Goal: Transaction & Acquisition: Purchase product/service

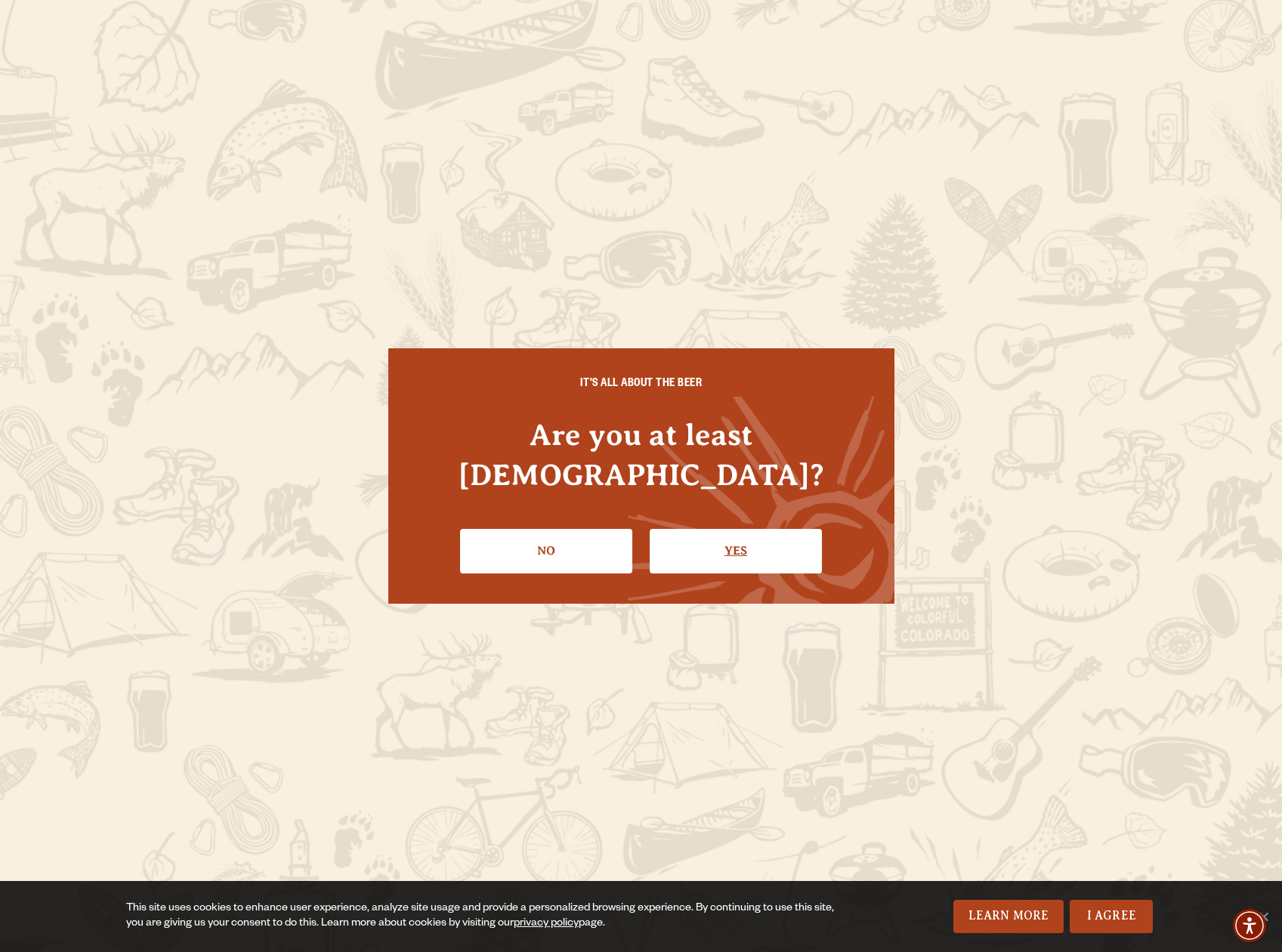
click at [750, 534] on link "Yes" at bounding box center [736, 551] width 173 height 44
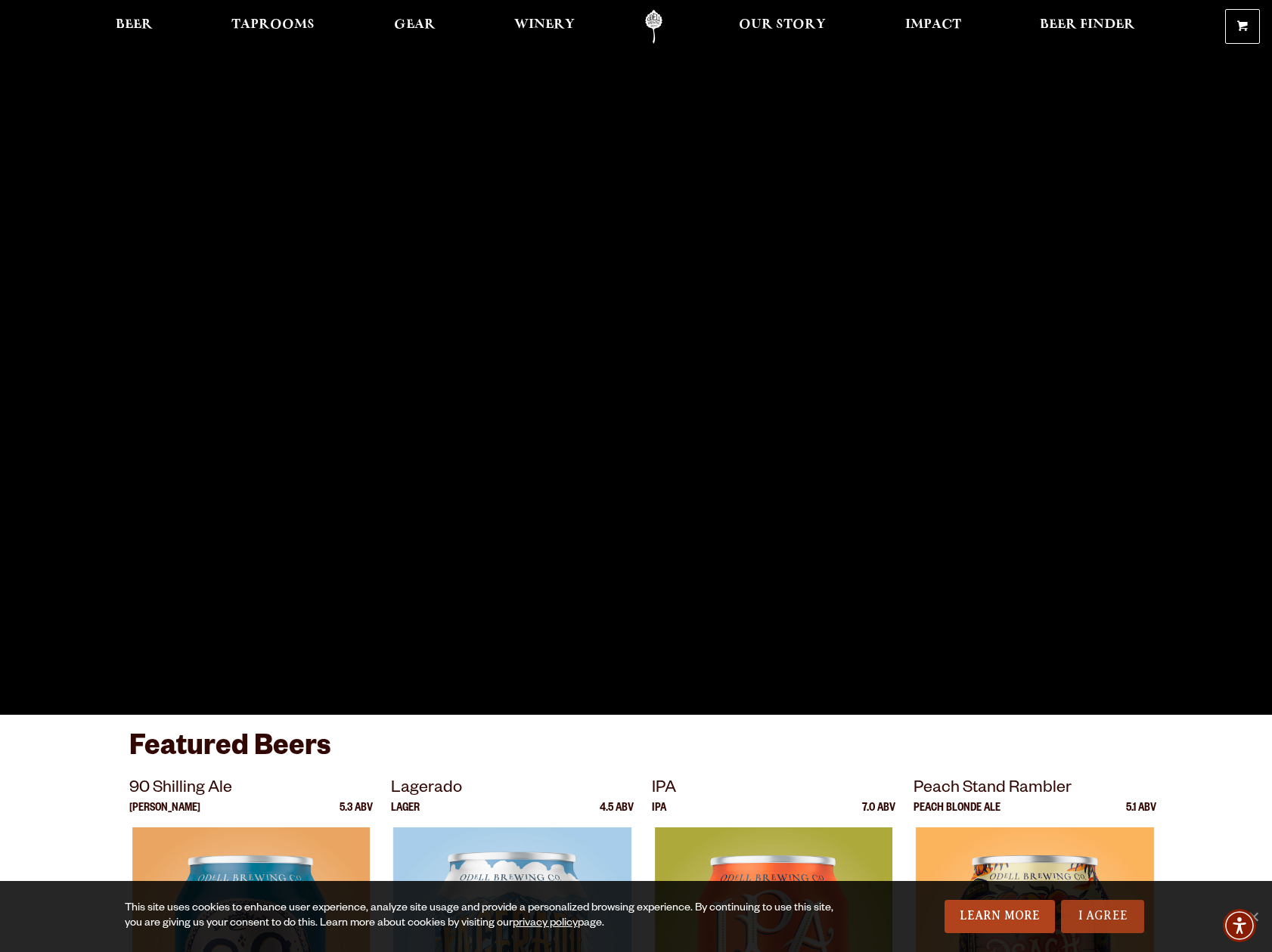
click at [1119, 923] on link "I Agree" at bounding box center [1102, 916] width 83 height 33
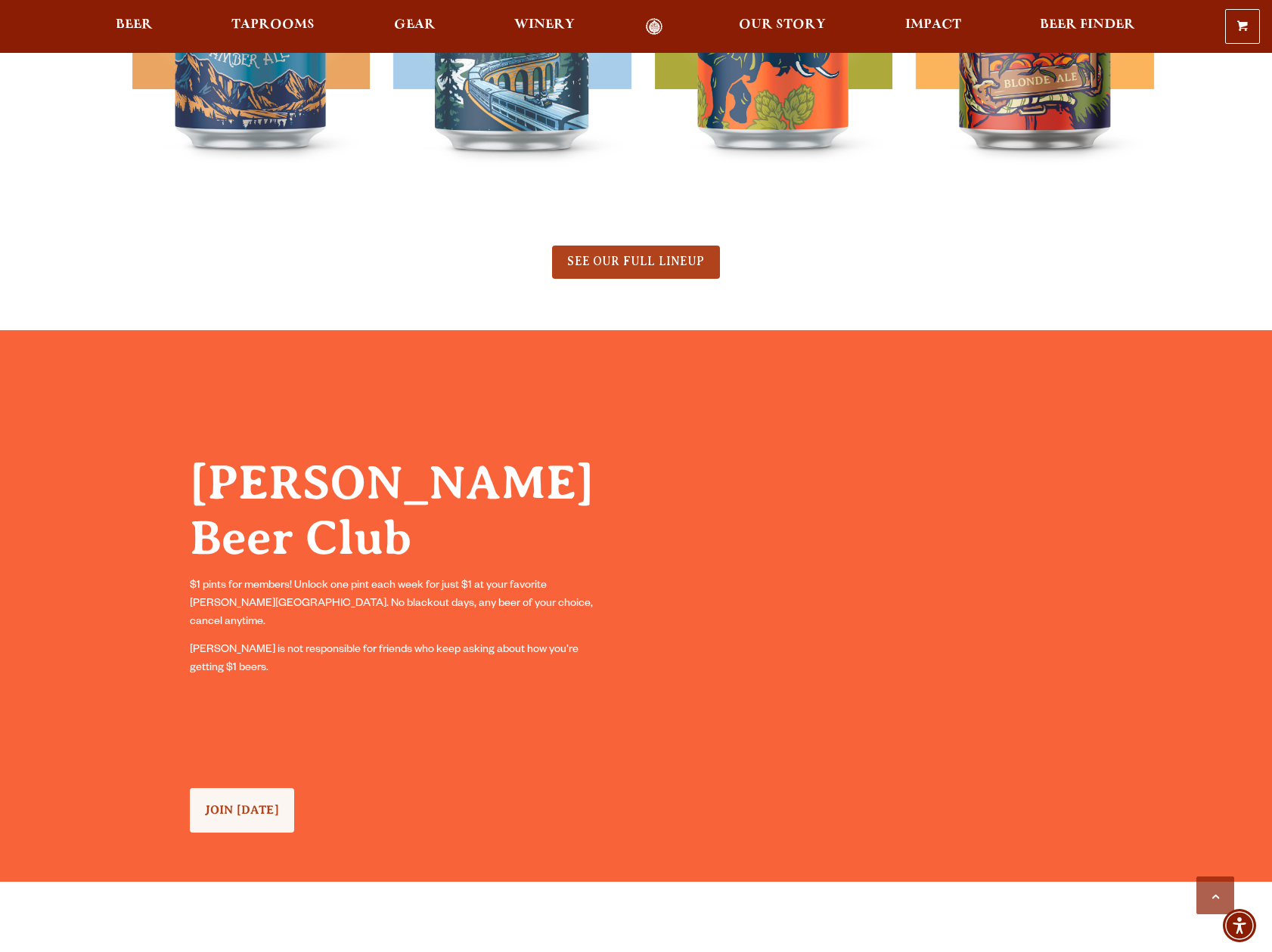
scroll to position [983, 0]
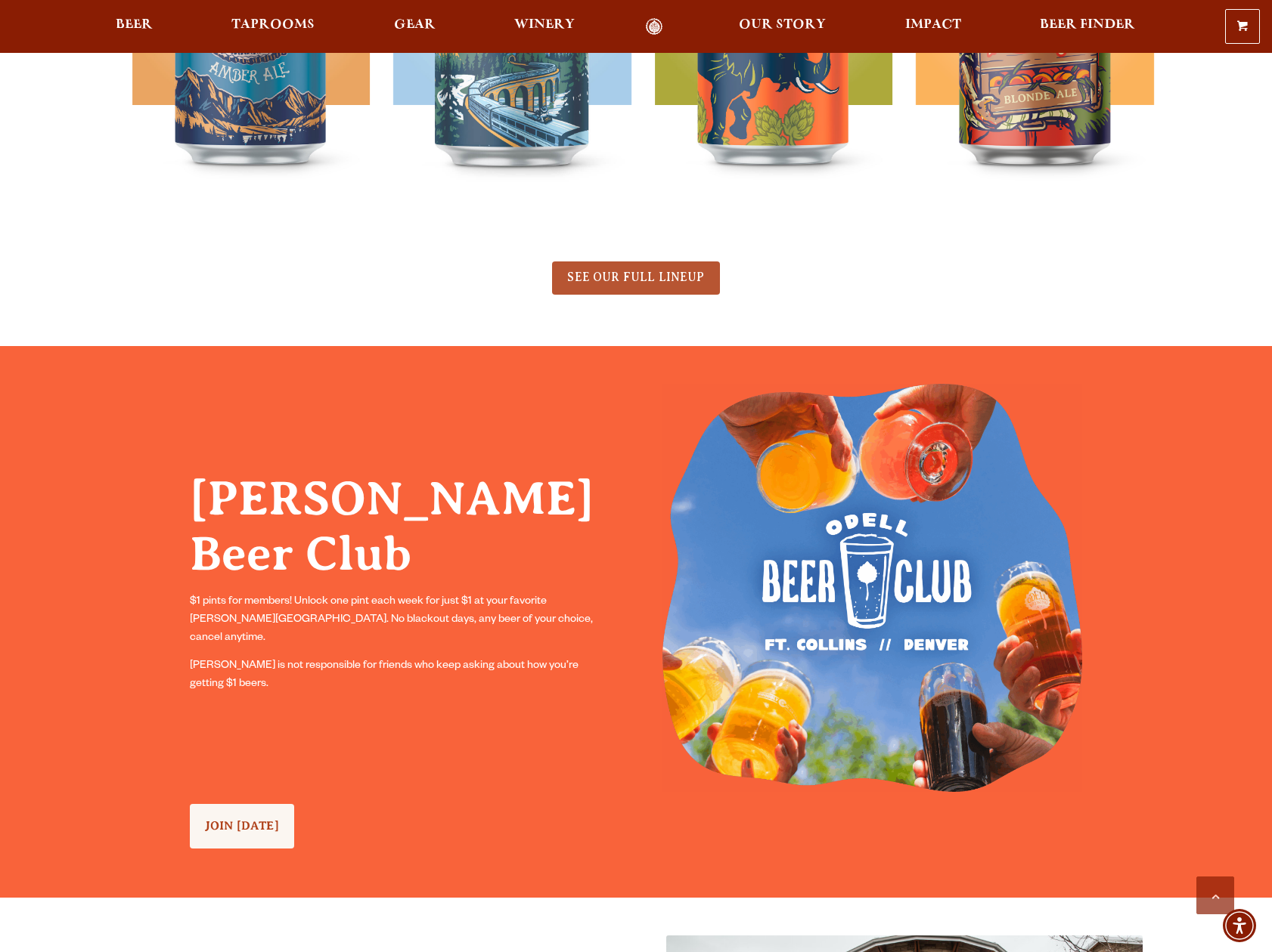
click at [626, 281] on span "SEE OUR FULL LINEUP" at bounding box center [636, 277] width 137 height 13
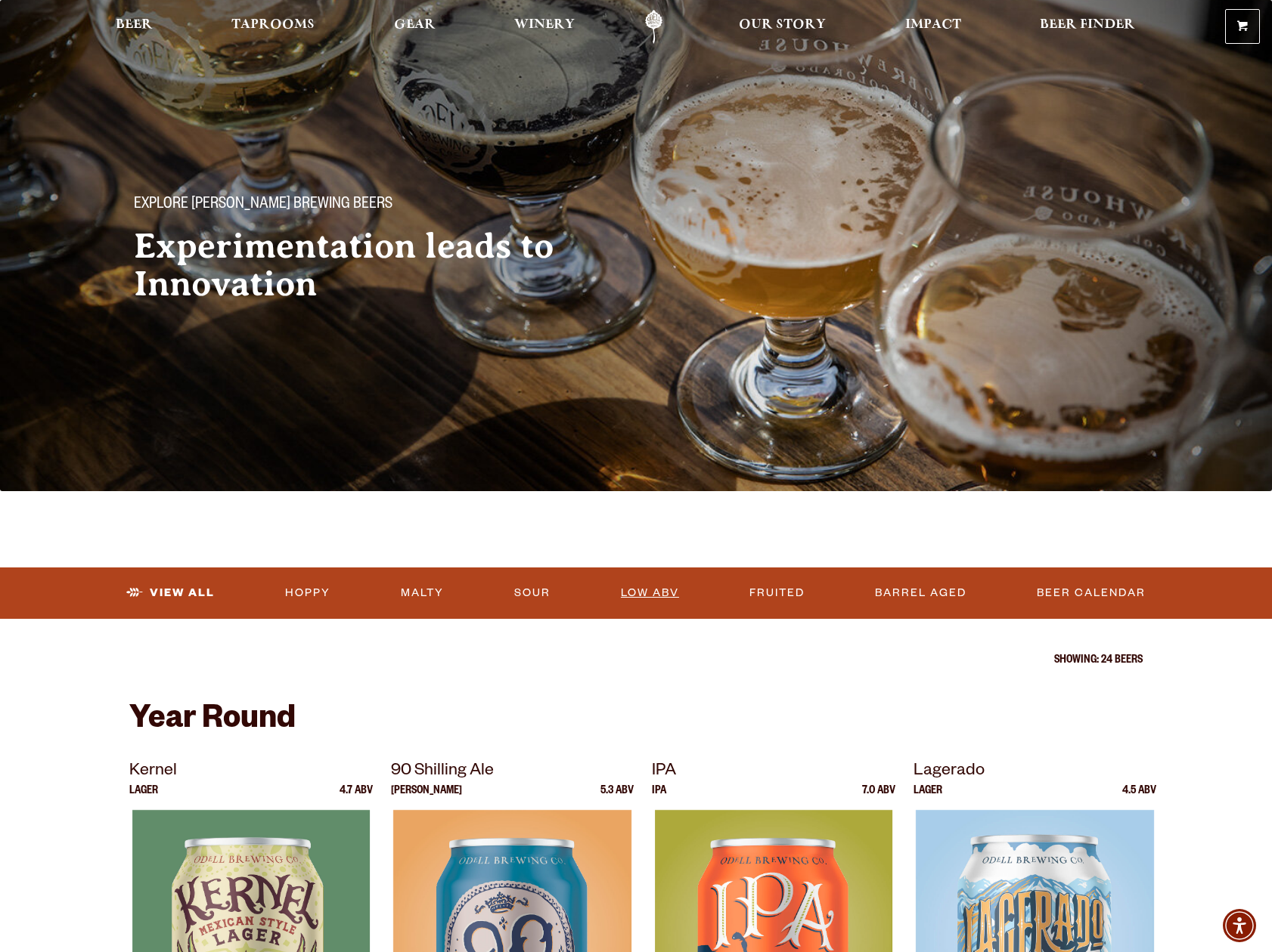
click at [661, 587] on link "Low ABV" at bounding box center [650, 593] width 70 height 35
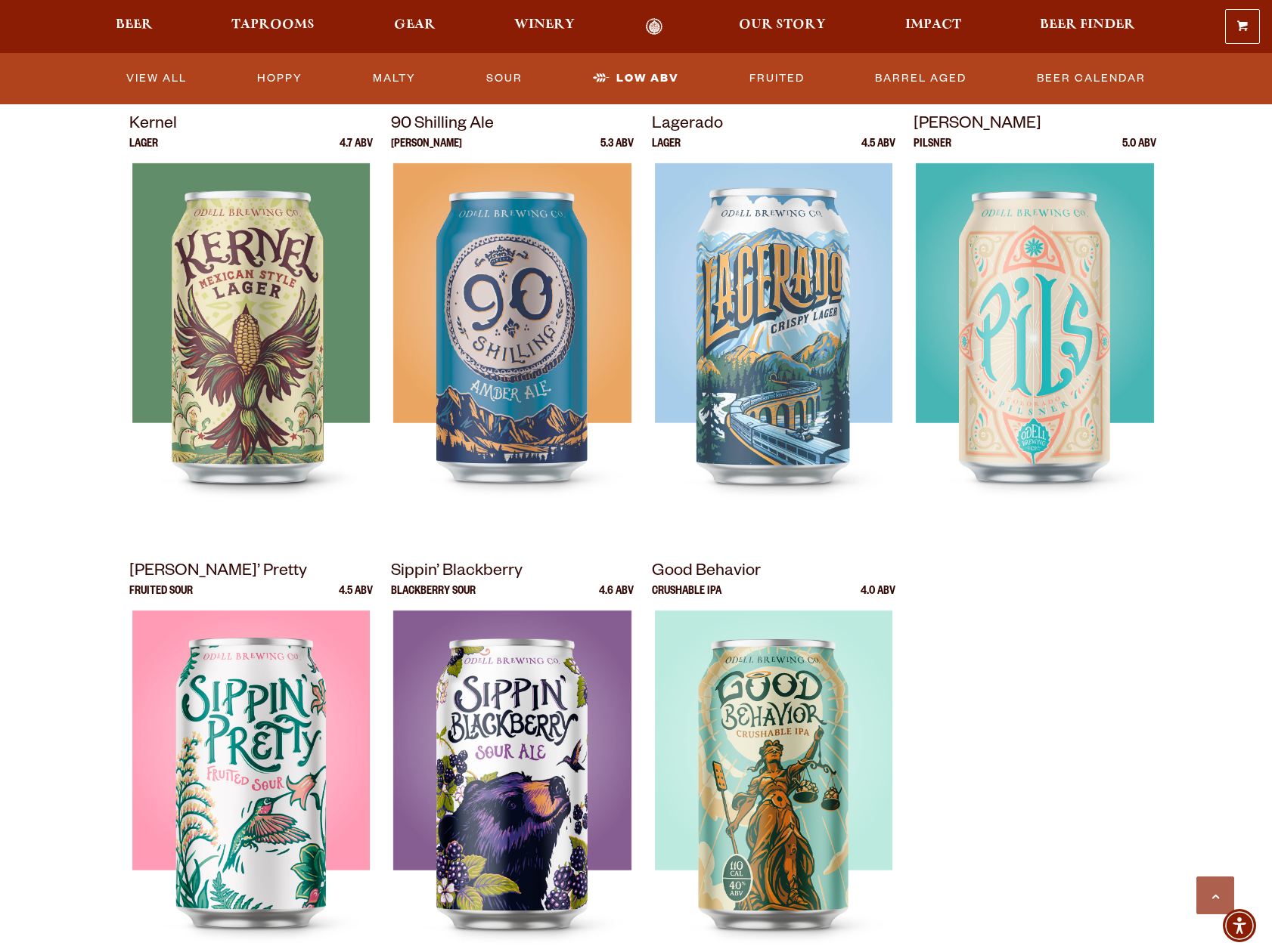
scroll to position [454, 0]
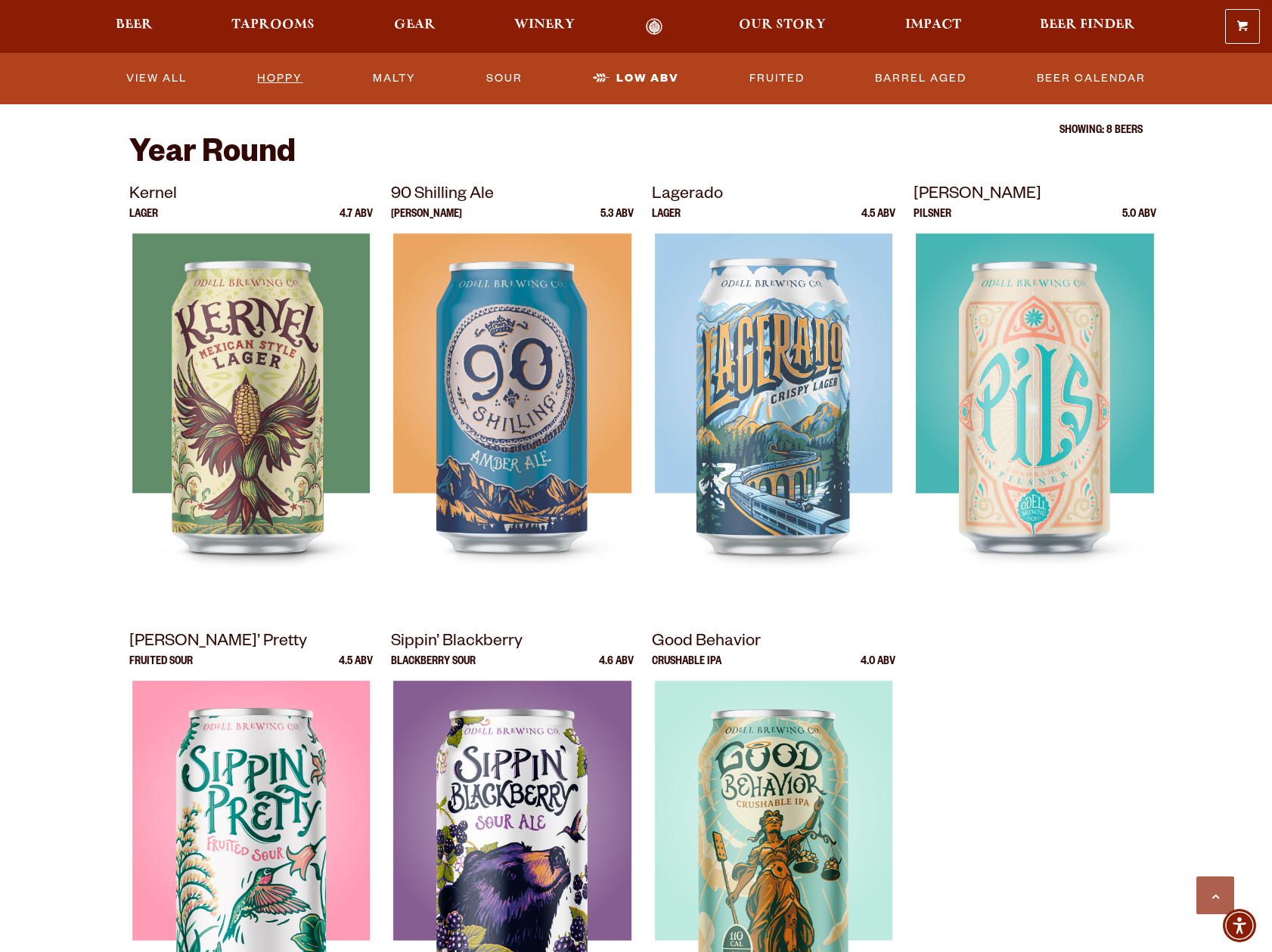
click at [284, 86] on link "Hoppy" at bounding box center [280, 78] width 58 height 35
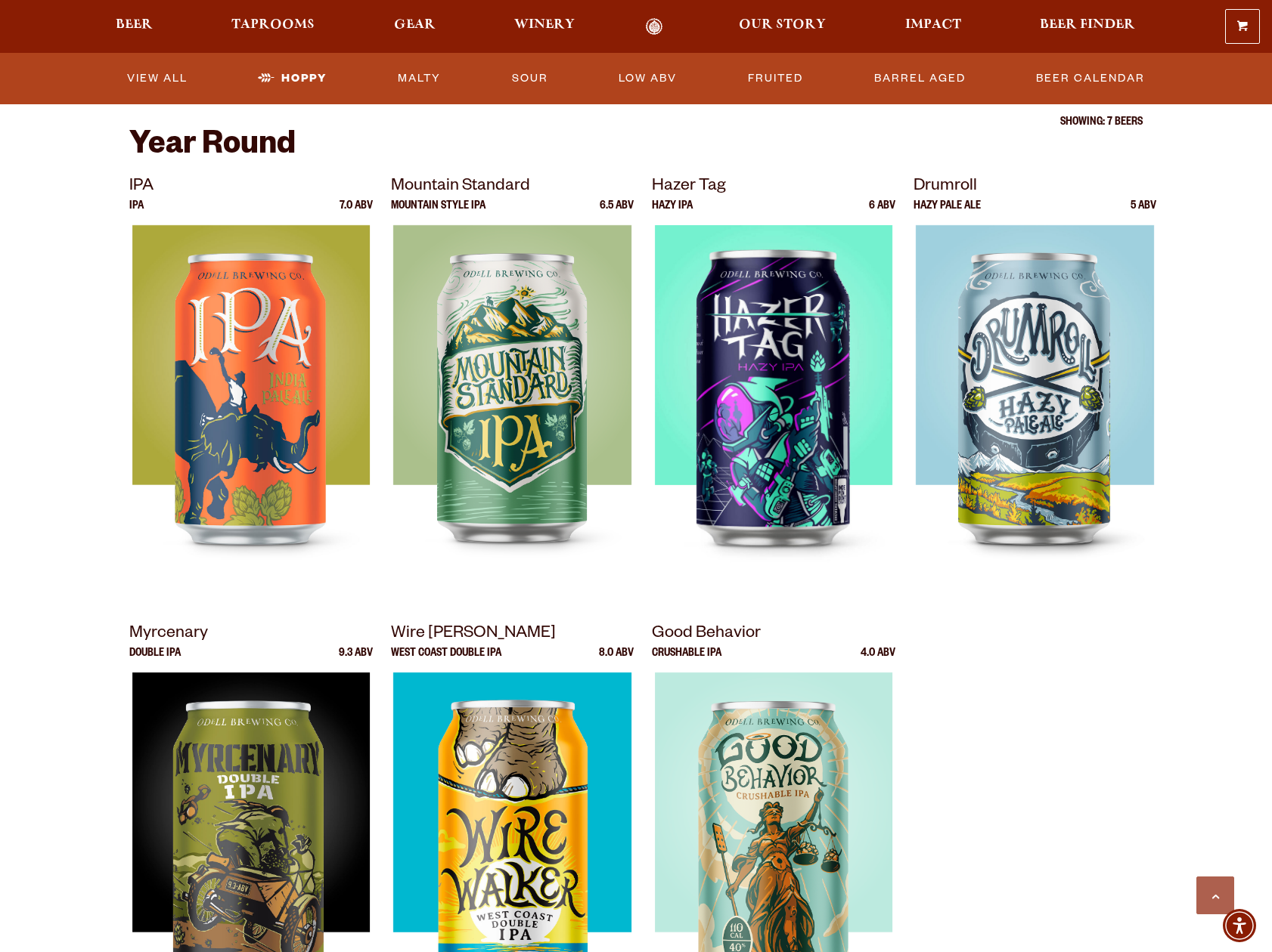
scroll to position [454, 0]
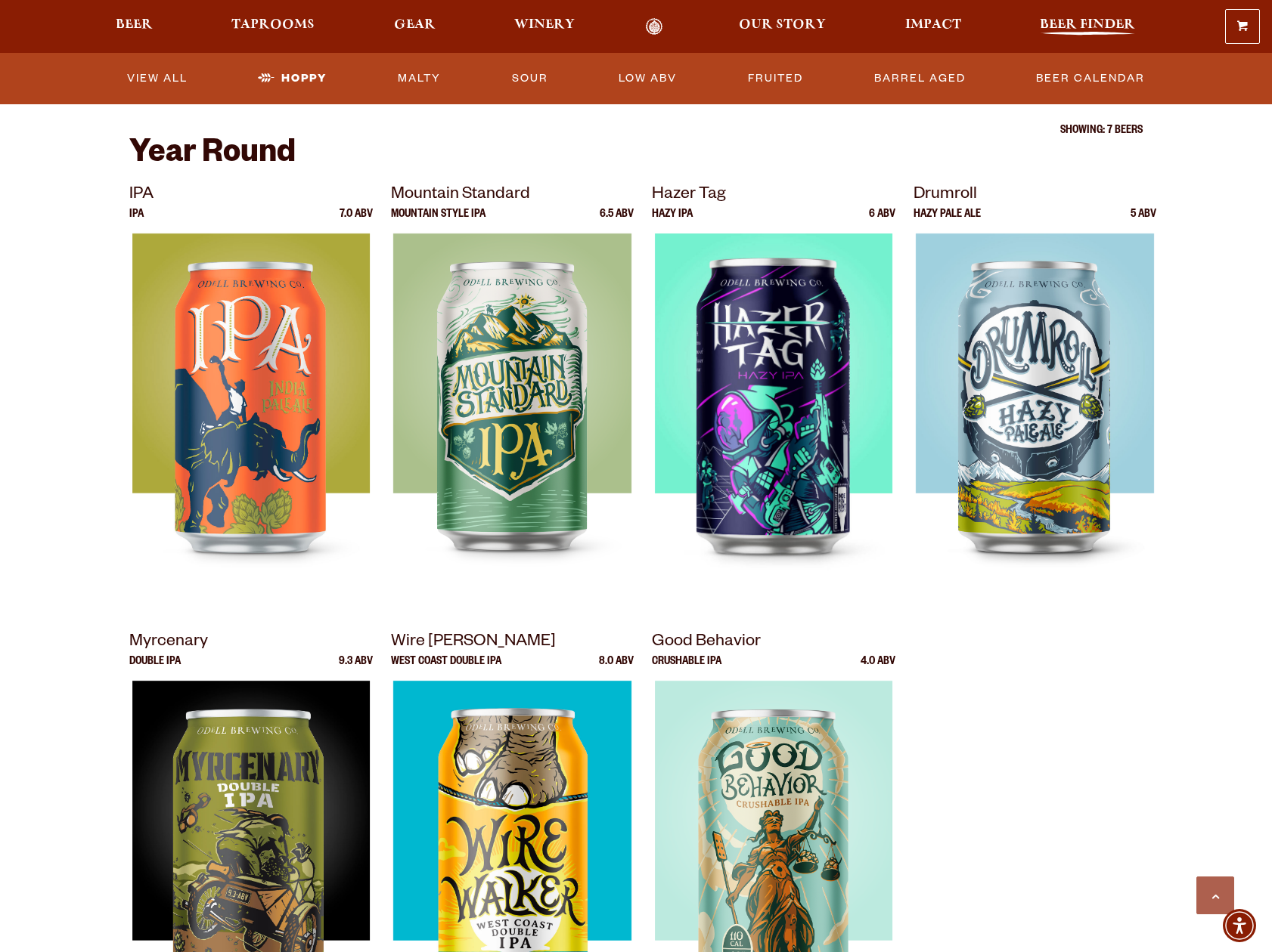
click at [1089, 19] on span "Beer Finder" at bounding box center [1087, 24] width 95 height 12
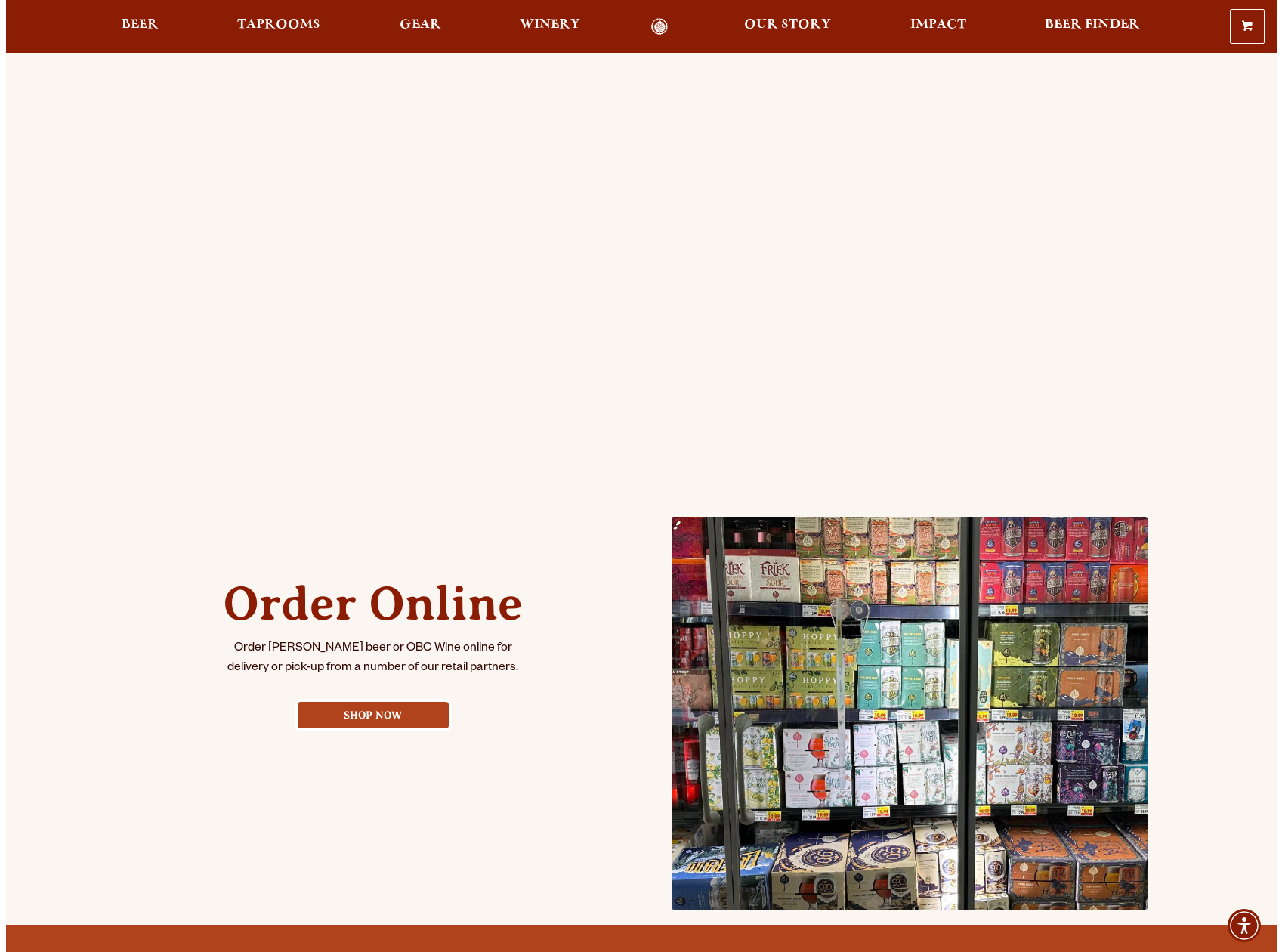
scroll to position [227, 0]
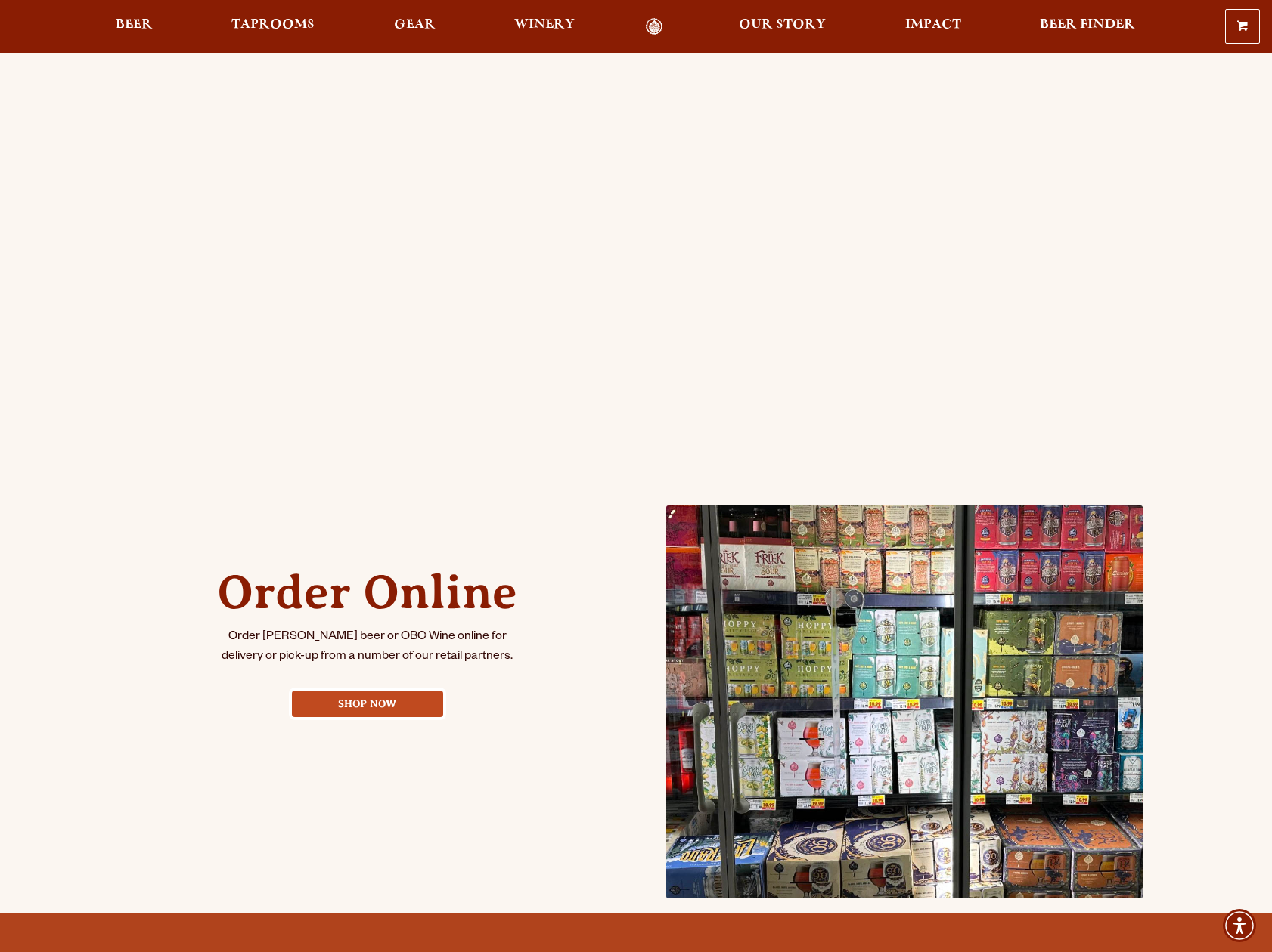
click at [361, 707] on link "Shop Now" at bounding box center [367, 704] width 151 height 26
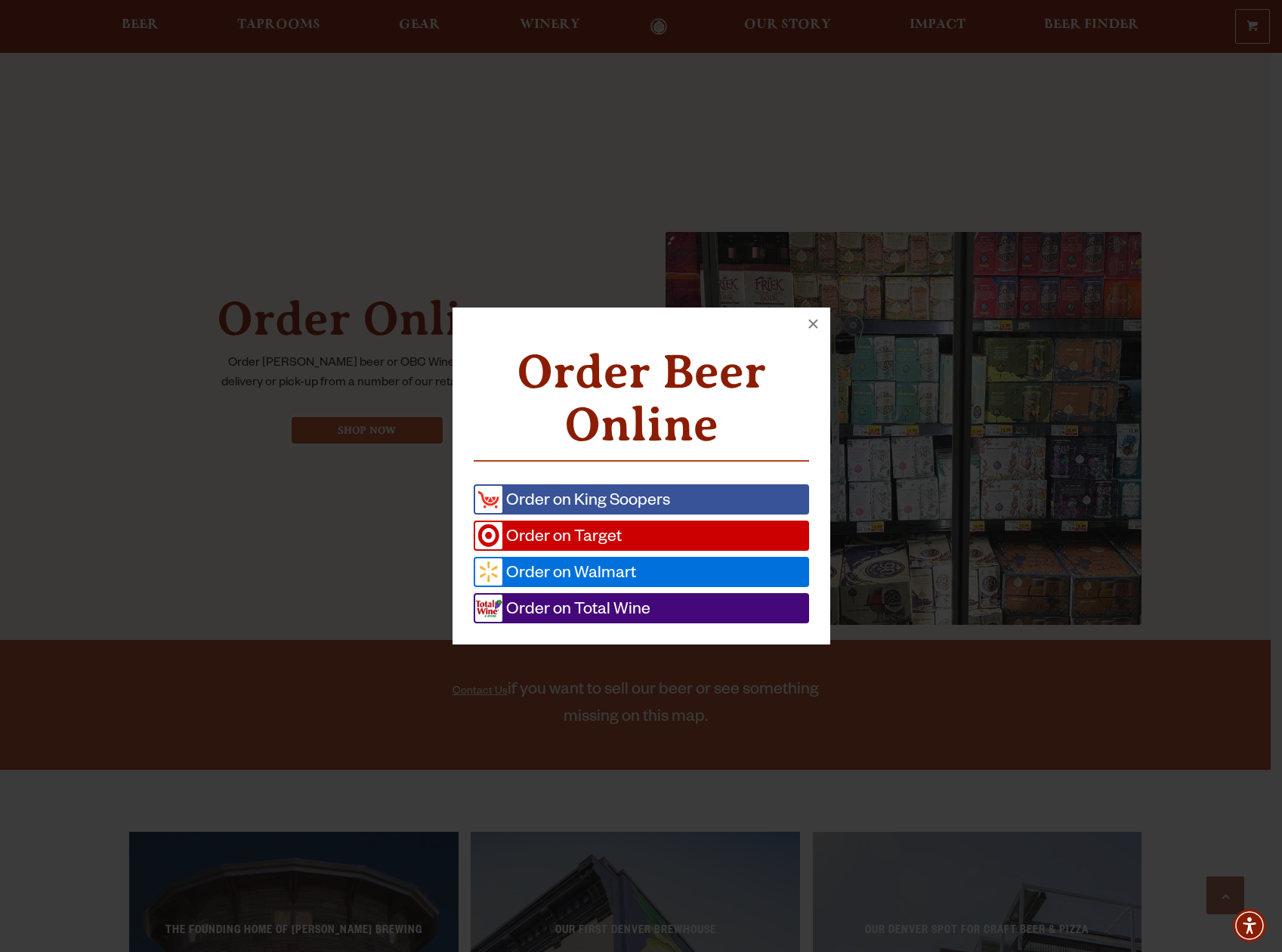
scroll to position [501, 0]
click at [578, 614] on span "Order on Total Wine" at bounding box center [577, 608] width 148 height 27
click at [670, 496] on link "Order on King Soopers" at bounding box center [641, 499] width 336 height 31
